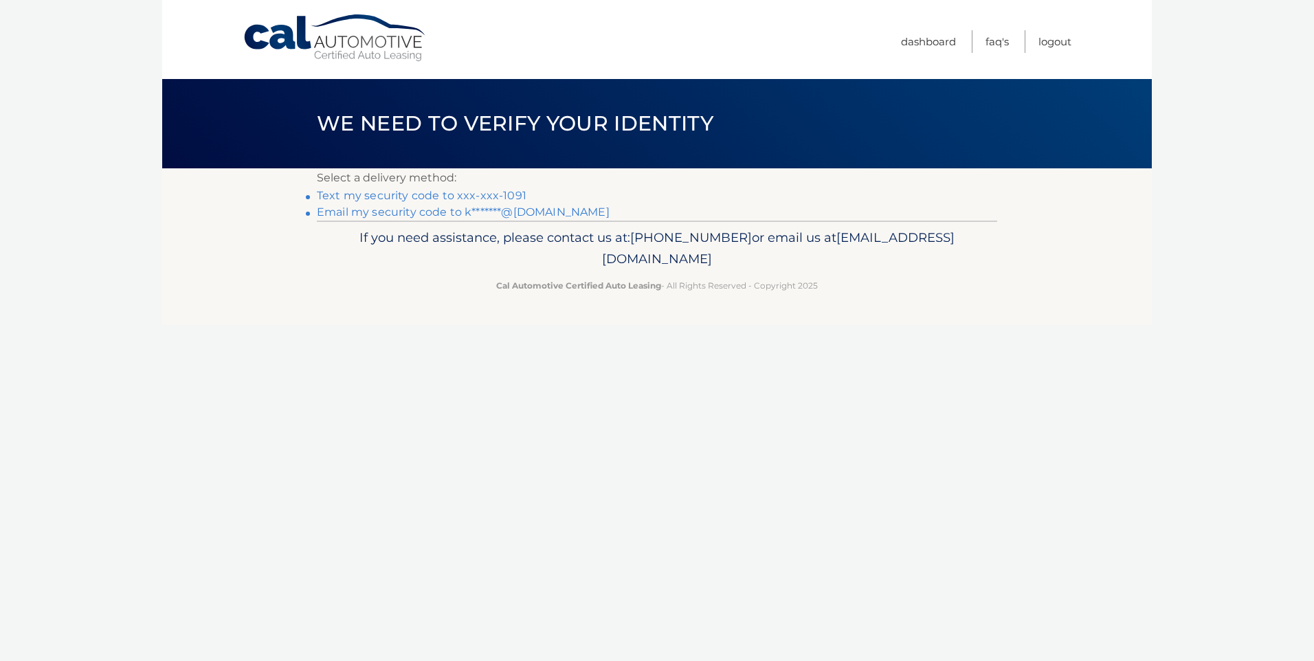
click at [498, 193] on link "Text my security code to xxx-xxx-1091" at bounding box center [422, 195] width 210 height 13
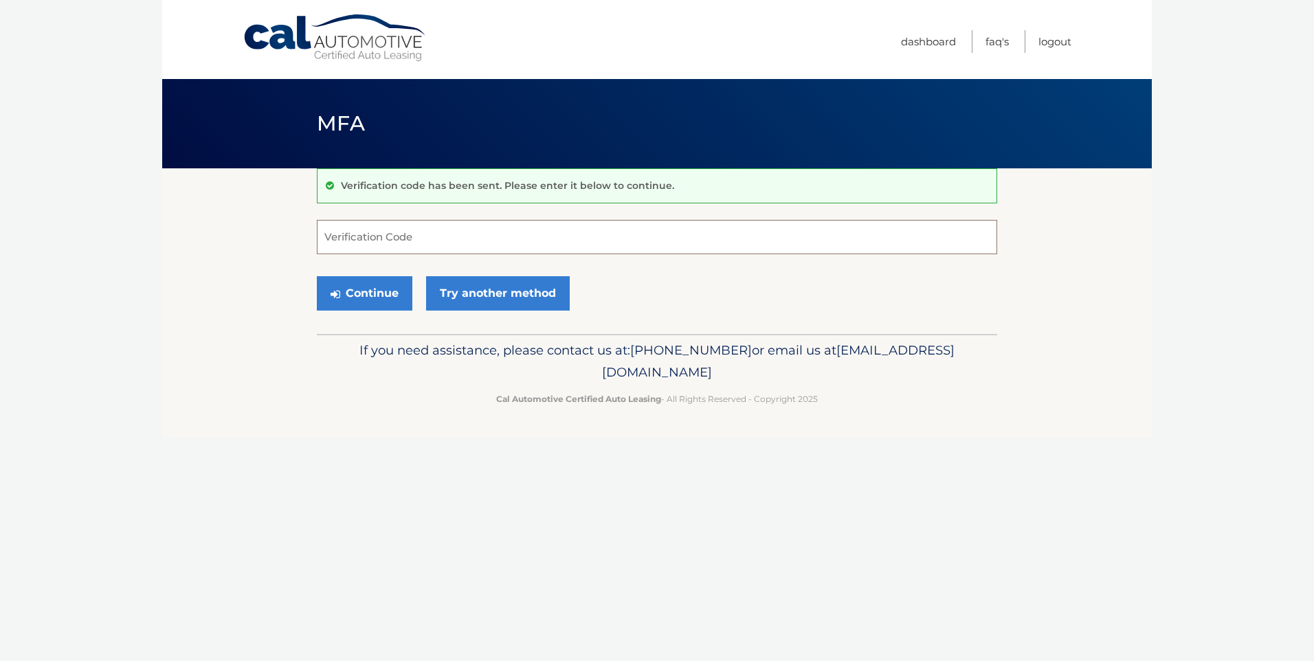
click at [444, 238] on input "Verification Code" at bounding box center [657, 237] width 681 height 34
type input "484523"
click at [350, 293] on button "Continue" at bounding box center [365, 293] width 96 height 34
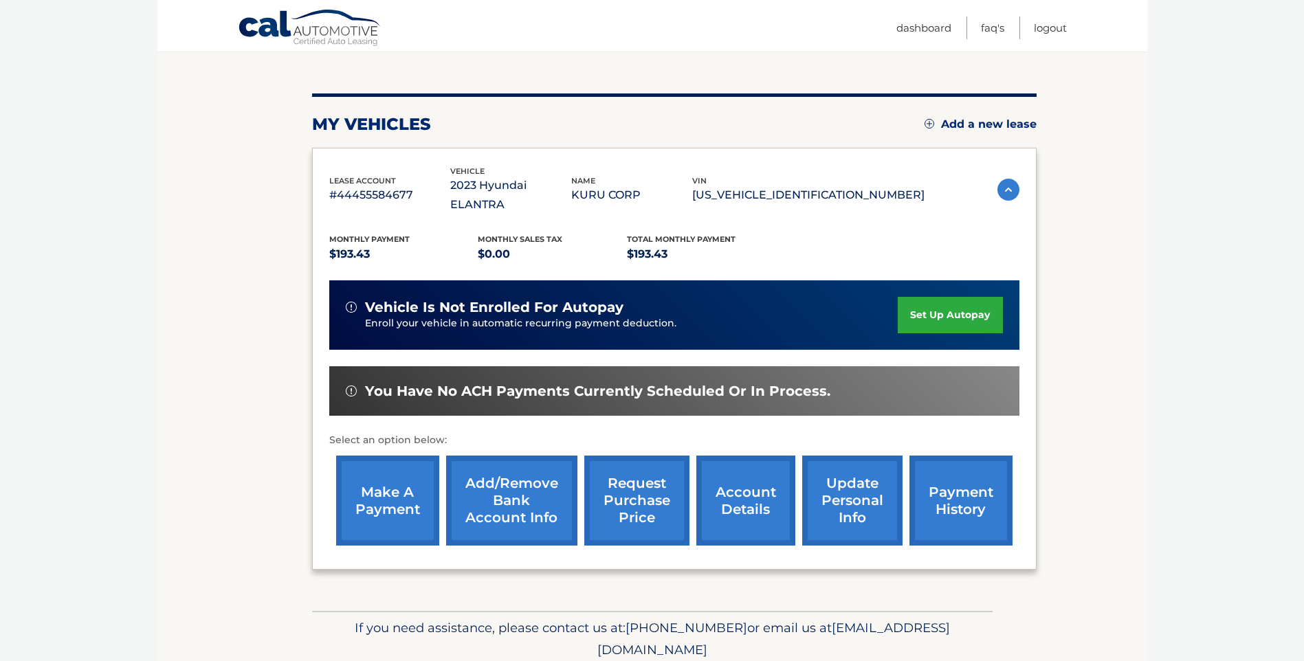
scroll to position [137, 0]
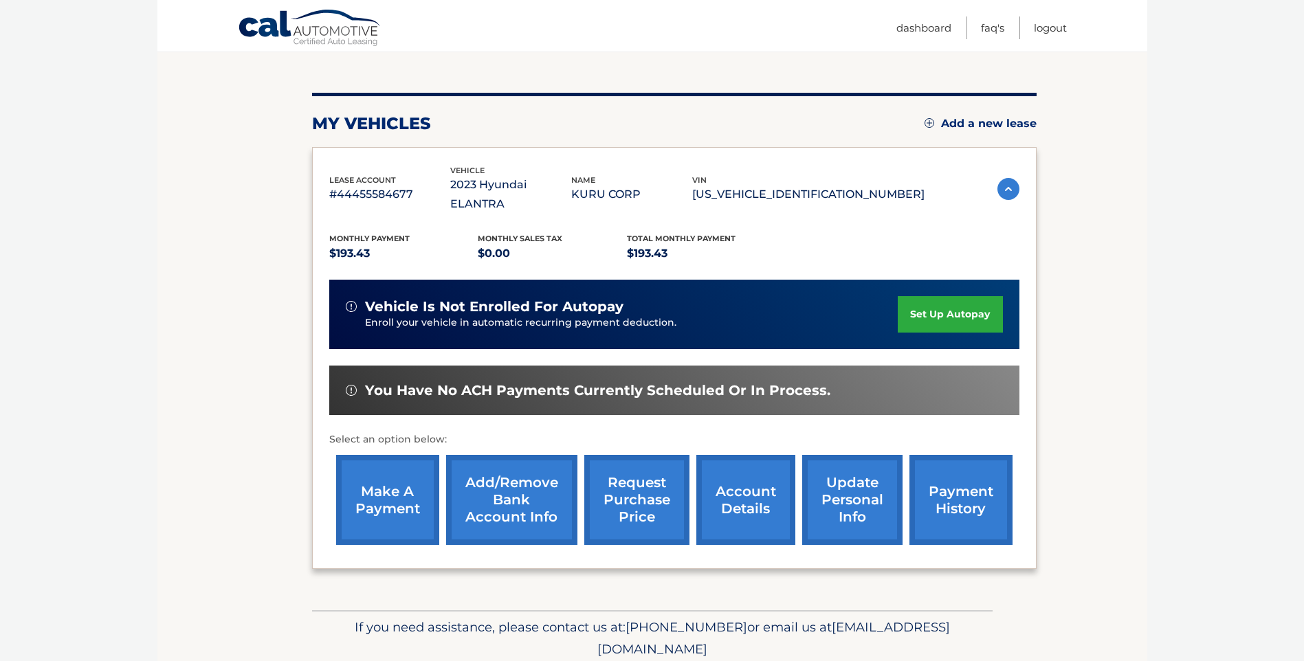
click at [386, 477] on link "make a payment" at bounding box center [387, 500] width 103 height 90
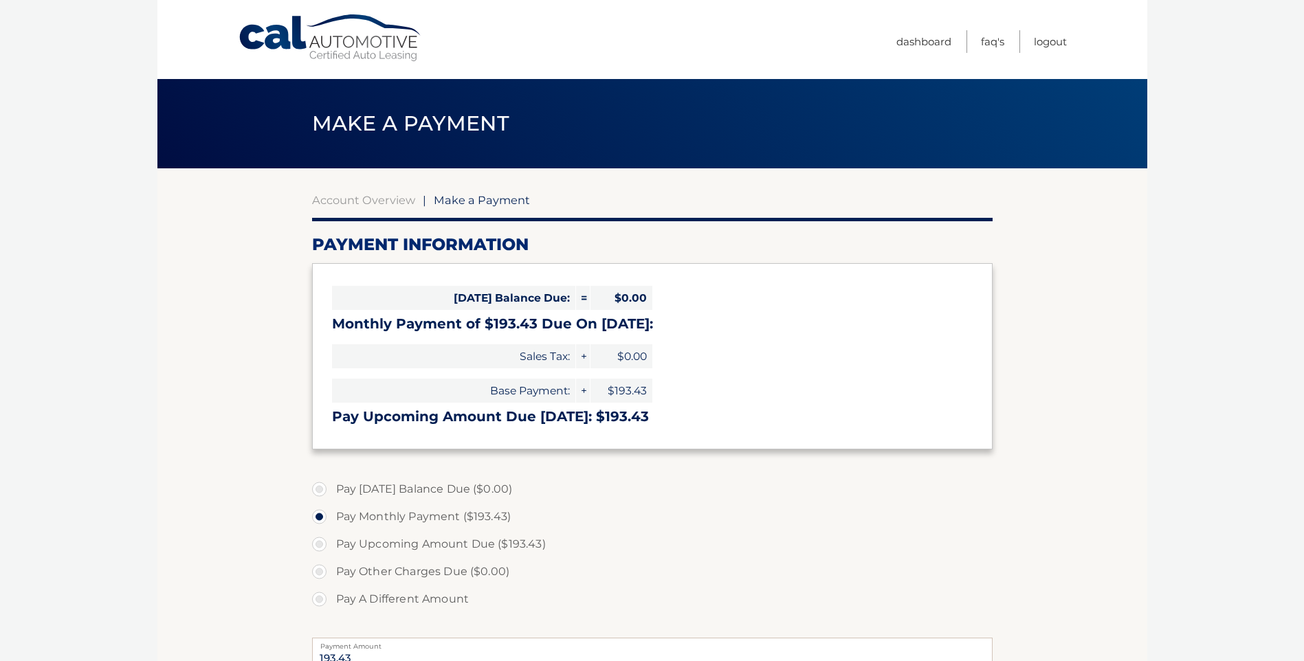
select select "Y2FhZDRiNDEtNDcxNy00Y2UyLTkxYWUtNDAzZWZmZDQ2MWFi"
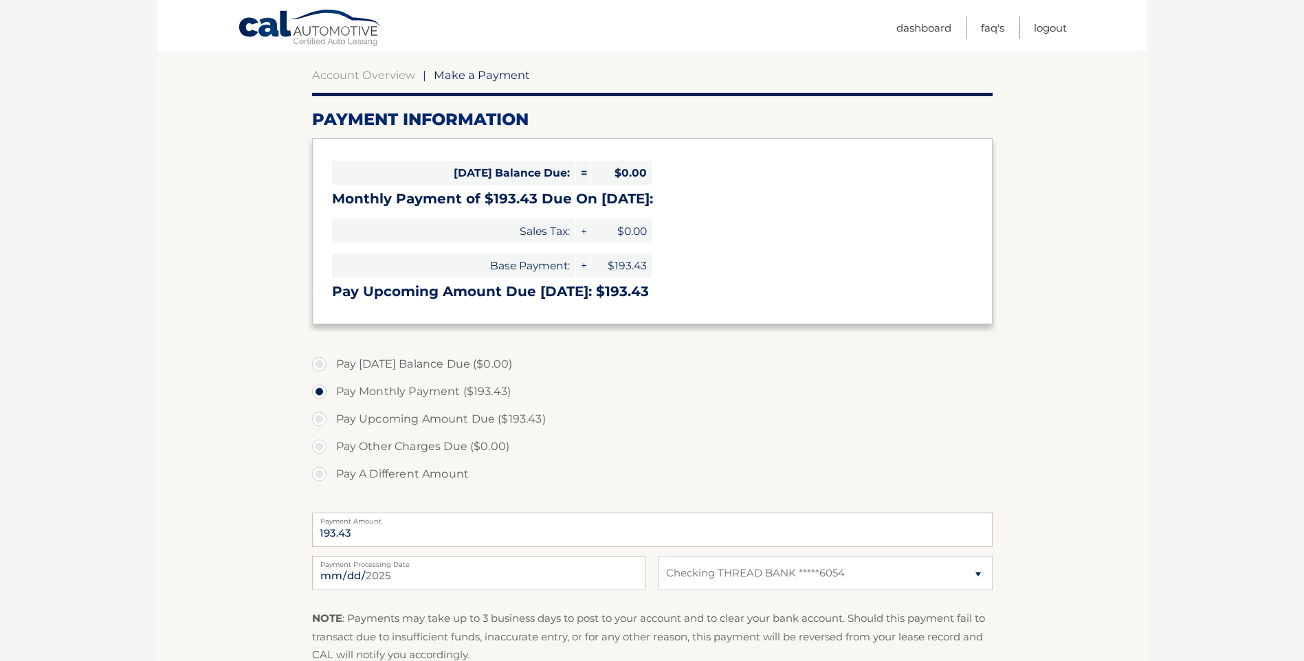
scroll to position [137, 0]
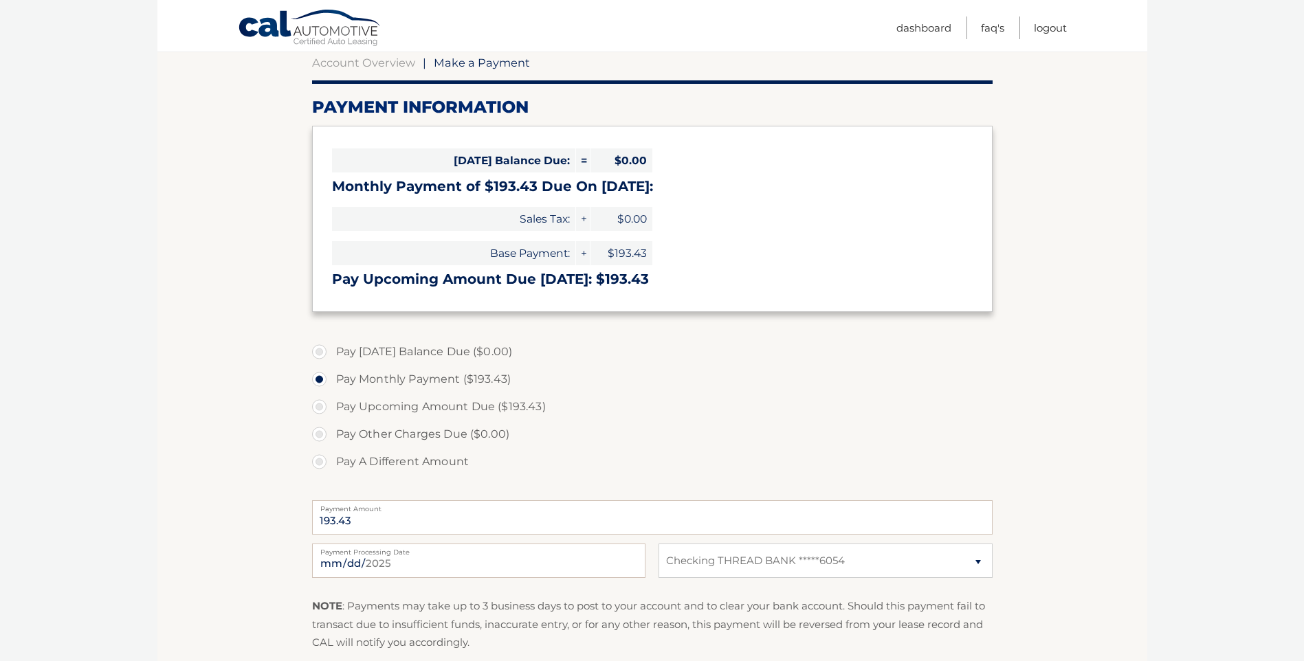
click at [320, 408] on label "Pay Upcoming Amount Due ($193.43)" at bounding box center [652, 406] width 681 height 27
click at [320, 408] on input "Pay Upcoming Amount Due ($193.43)" at bounding box center [325, 404] width 14 height 22
radio input "true"
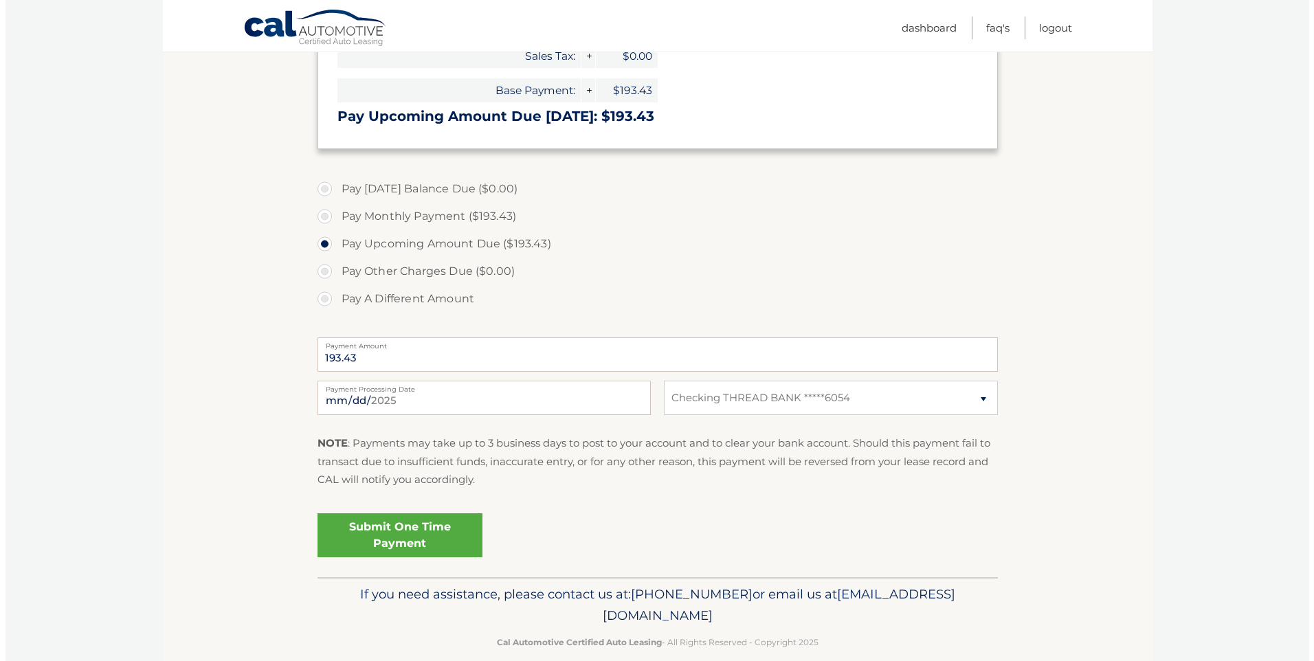
scroll to position [321, 0]
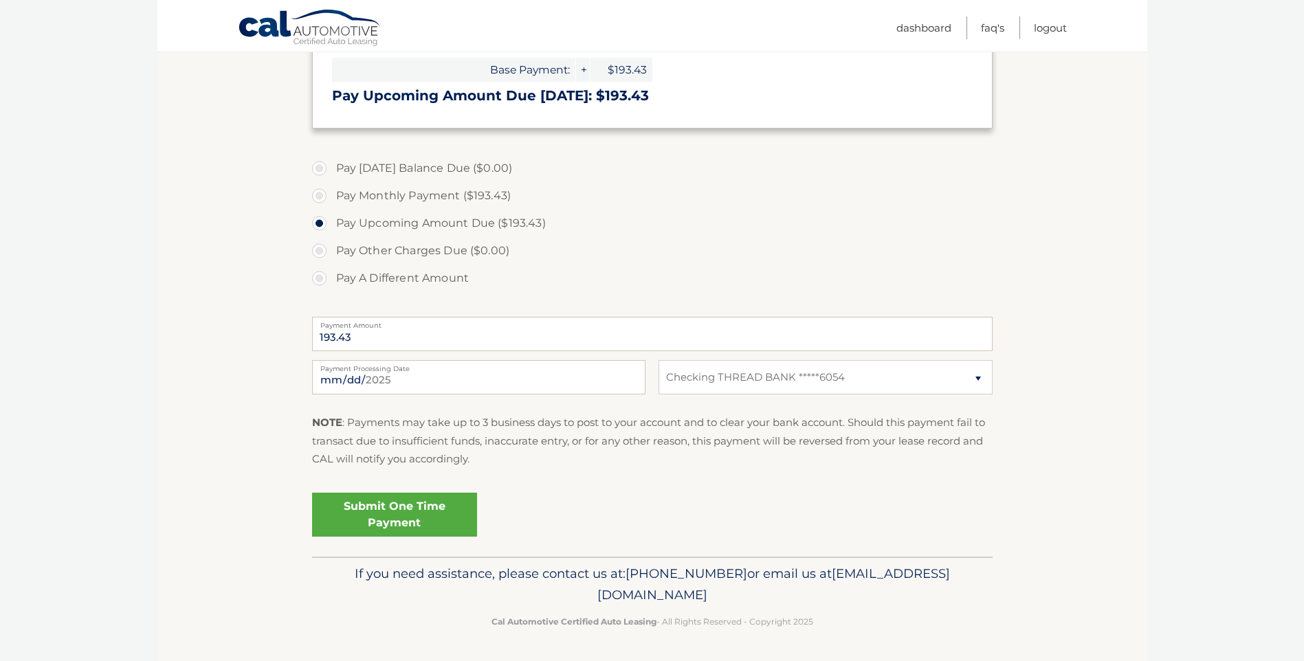
click at [400, 509] on link "Submit One Time Payment" at bounding box center [394, 515] width 165 height 44
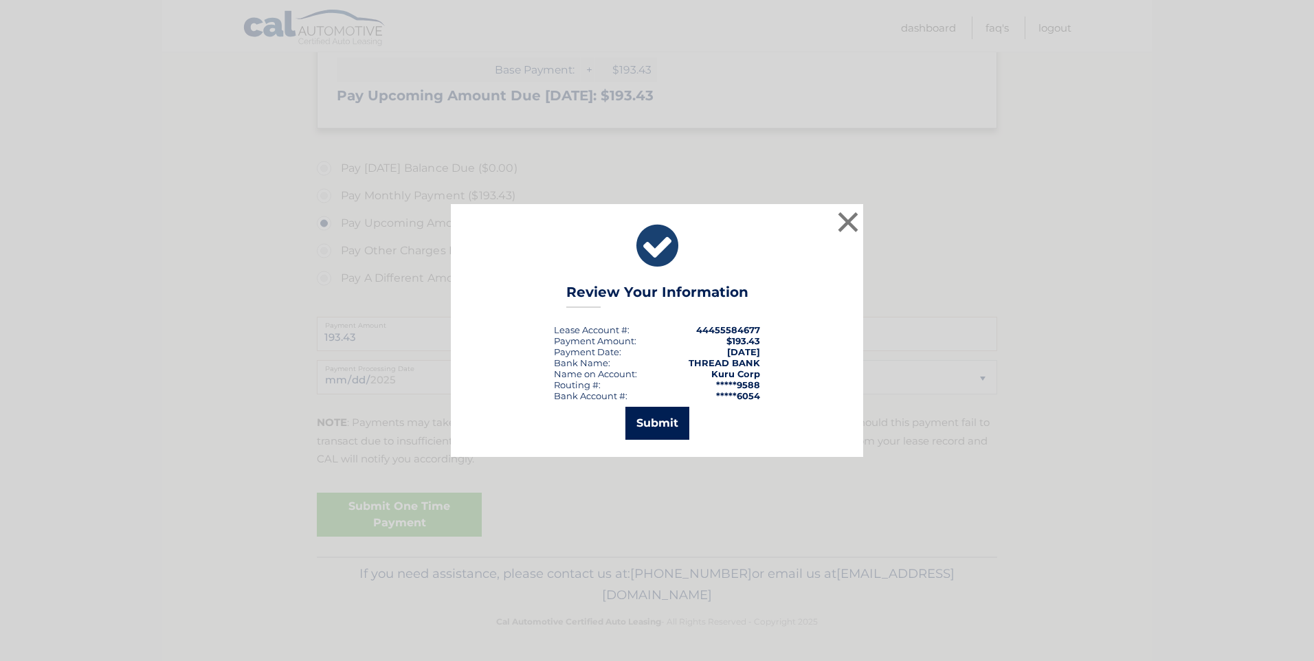
click at [651, 421] on button "Submit" at bounding box center [658, 423] width 64 height 33
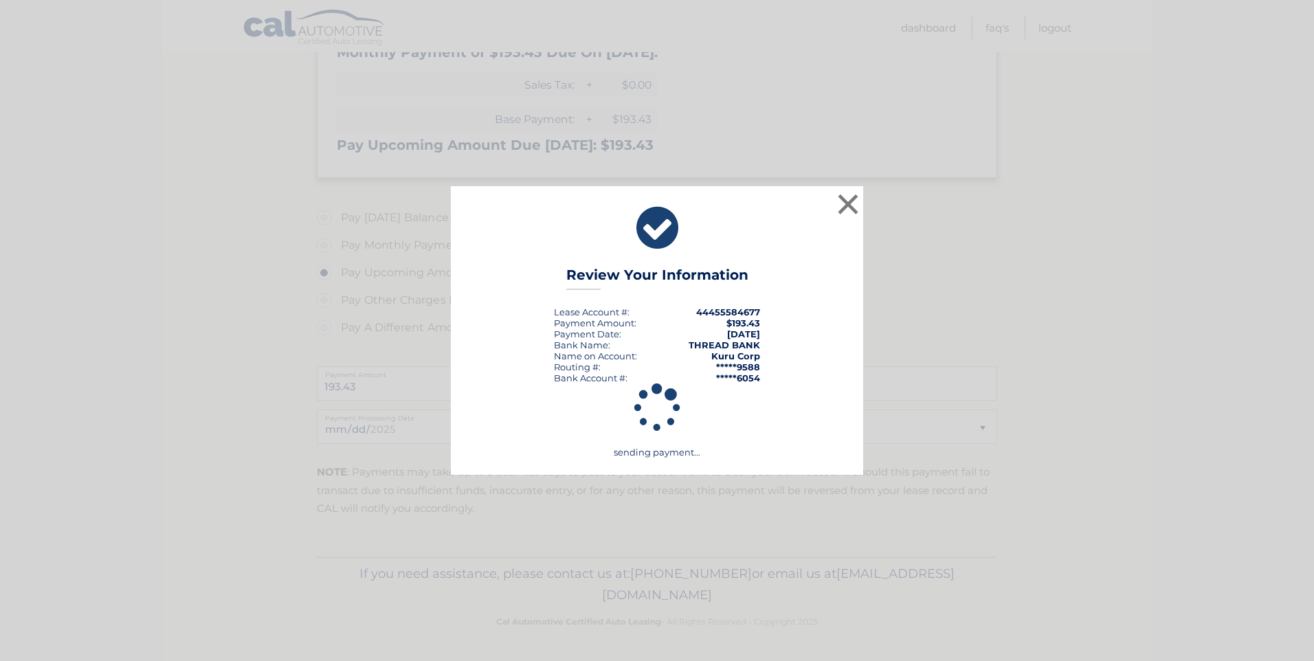
scroll to position [272, 0]
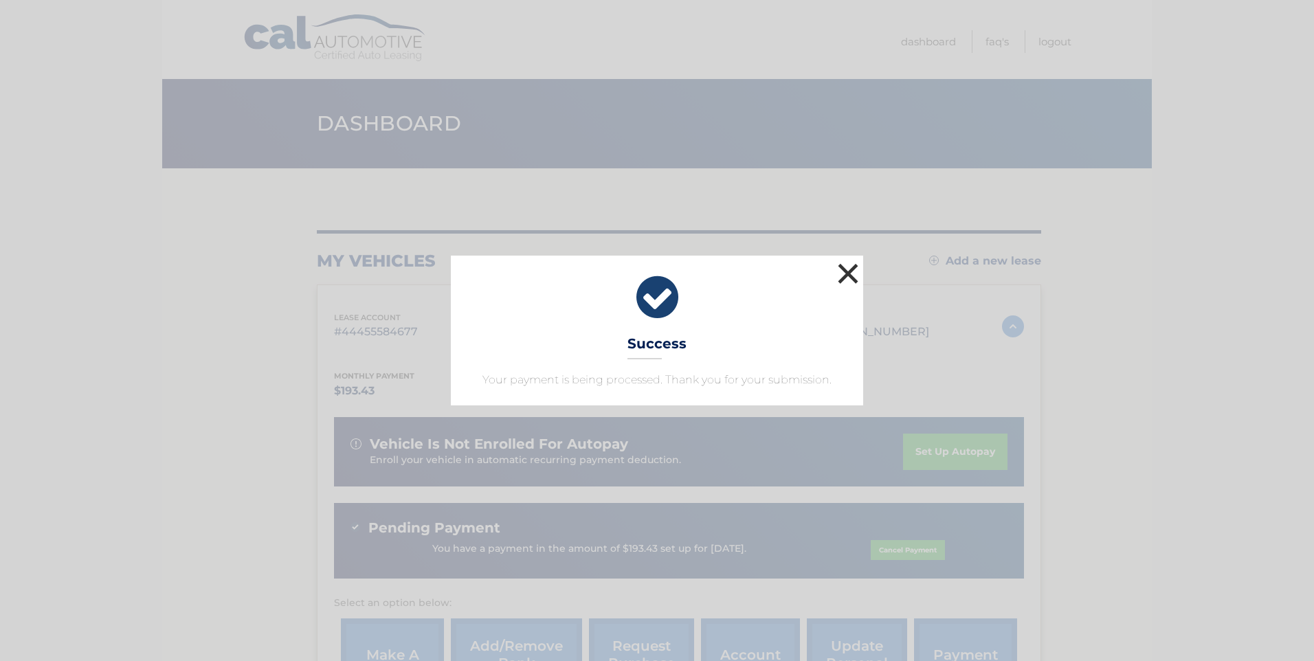
click at [851, 271] on button "×" at bounding box center [847, 273] width 27 height 27
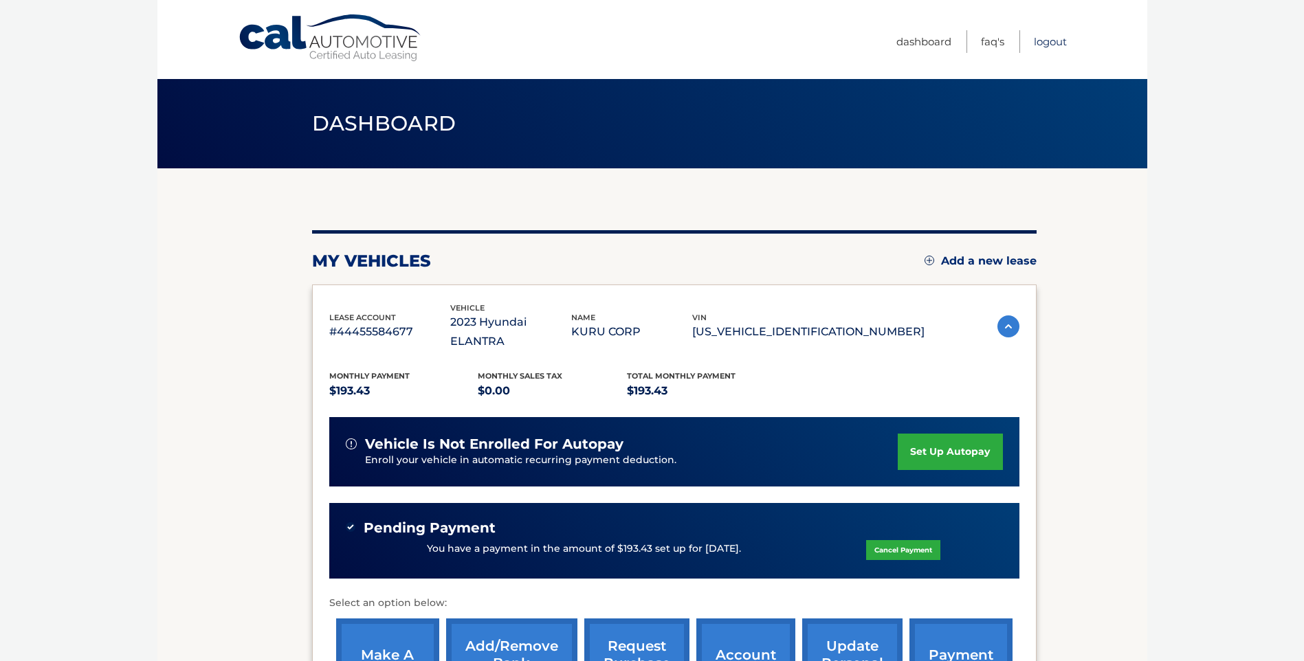
click at [1048, 39] on link "Logout" at bounding box center [1050, 41] width 33 height 23
